Goal: Information Seeking & Learning: Find contact information

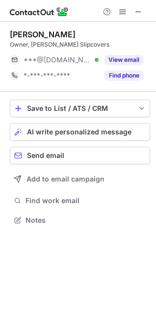
scroll to position [214, 156]
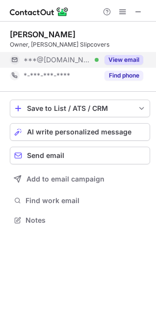
click at [121, 59] on button "View email" at bounding box center [124, 60] width 39 height 10
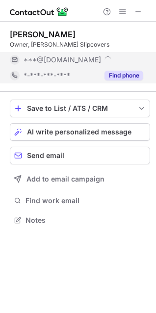
click at [117, 77] on button "Find phone" at bounding box center [124, 76] width 39 height 10
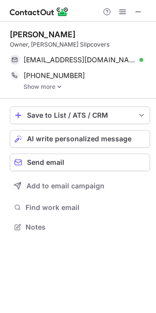
scroll to position [220, 156]
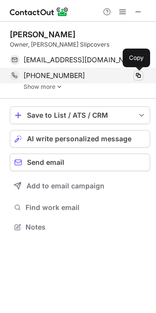
click at [137, 75] on span at bounding box center [139, 76] width 8 height 8
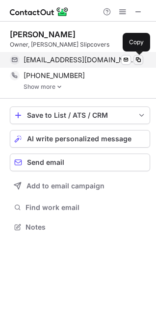
click at [135, 59] on span at bounding box center [139, 60] width 8 height 8
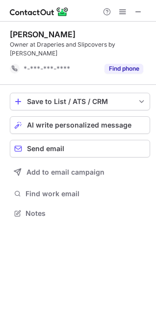
scroll to position [198, 156]
click at [139, 10] on span at bounding box center [139, 12] width 8 height 8
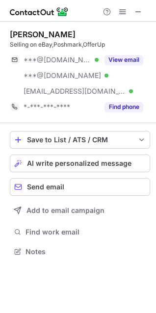
scroll to position [245, 156]
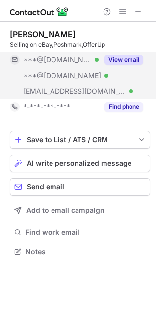
click at [122, 57] on button "View email" at bounding box center [124, 60] width 39 height 10
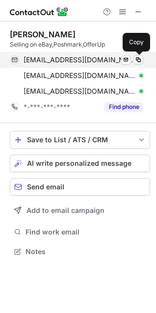
click at [140, 60] on span at bounding box center [139, 60] width 8 height 8
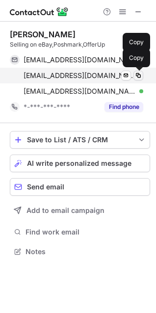
click at [138, 75] on span at bounding box center [139, 76] width 8 height 8
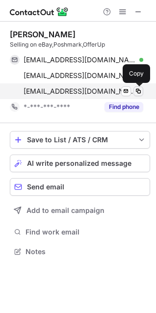
click at [136, 91] on span at bounding box center [139, 91] width 8 height 8
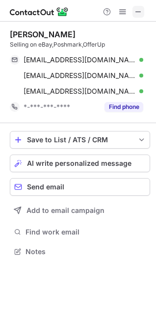
click at [142, 9] on span at bounding box center [139, 12] width 8 height 8
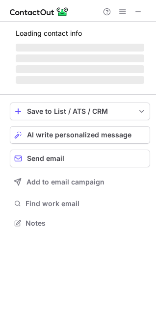
scroll to position [214, 156]
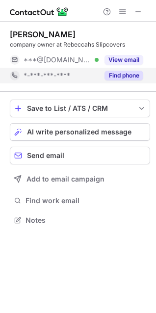
click at [127, 78] on button "Find phone" at bounding box center [124, 76] width 39 height 10
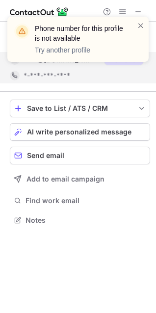
click at [134, 64] on div "Phone number for this profile is not available Try another profile" at bounding box center [78, 43] width 157 height 73
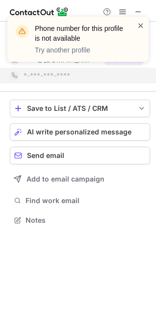
click at [144, 26] on span at bounding box center [141, 26] width 8 height 10
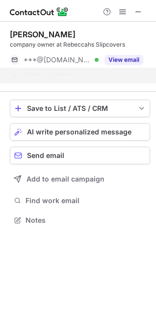
click at [122, 59] on div "Phone number for this profile is not available Try another profile" at bounding box center [77, 39] width 141 height 45
click at [122, 59] on button "View email" at bounding box center [124, 60] width 39 height 10
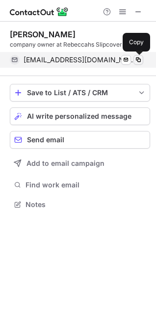
click at [137, 60] on span at bounding box center [139, 60] width 8 height 8
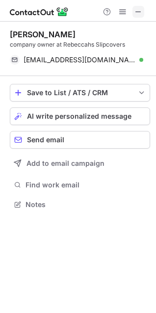
click at [136, 16] on span at bounding box center [139, 12] width 8 height 8
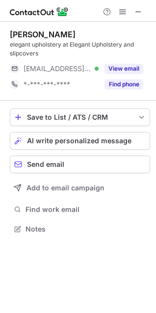
scroll to position [222, 156]
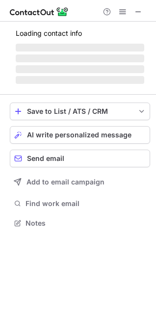
scroll to position [214, 156]
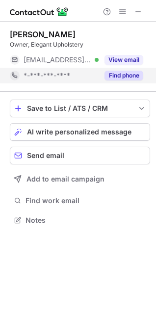
click at [122, 81] on div "Find phone" at bounding box center [121, 76] width 45 height 16
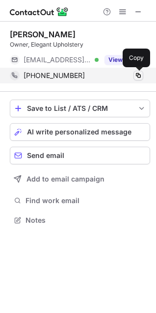
click at [140, 76] on span at bounding box center [139, 76] width 8 height 8
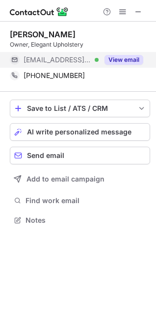
click at [133, 59] on button "View email" at bounding box center [124, 60] width 39 height 10
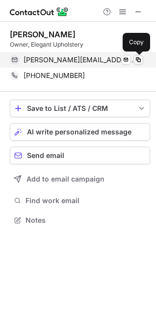
click at [142, 56] on span at bounding box center [139, 60] width 8 height 8
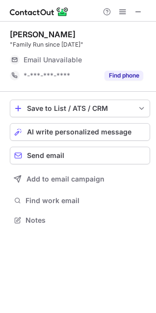
scroll to position [214, 156]
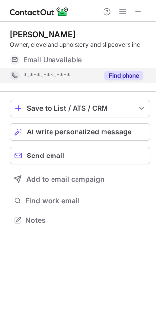
click at [121, 70] on div "Find phone" at bounding box center [121, 76] width 45 height 16
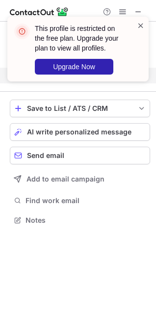
click at [142, 26] on span at bounding box center [141, 26] width 8 height 10
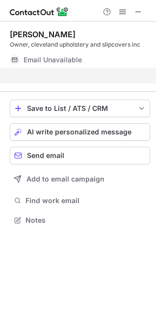
click at [140, 9] on span at bounding box center [139, 12] width 8 height 8
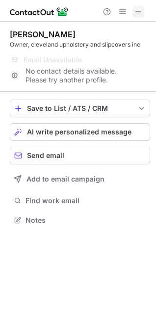
click at [141, 13] on span at bounding box center [139, 12] width 8 height 8
